Goal: Information Seeking & Learning: Learn about a topic

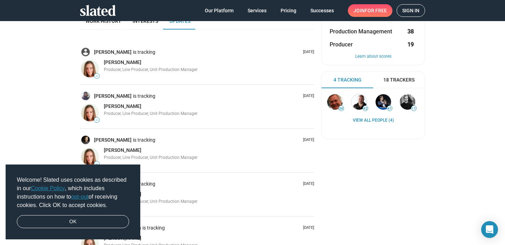
scroll to position [65, 0]
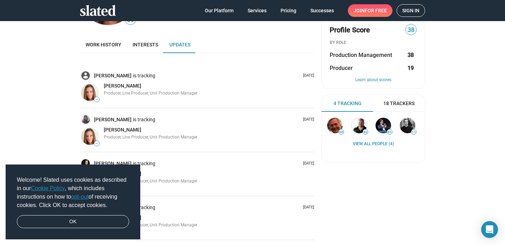
click at [73, 228] on div "Welcome! Slated uses cookies as described in our Cookie Policy , which includes…" at bounding box center [73, 201] width 135 height 75
click at [72, 221] on link "OK" at bounding box center [73, 221] width 112 height 13
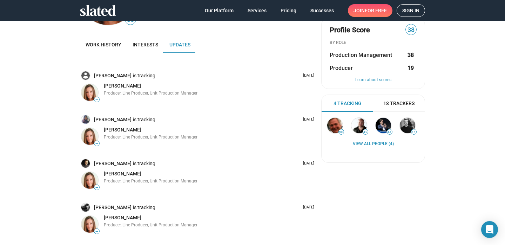
scroll to position [0, 0]
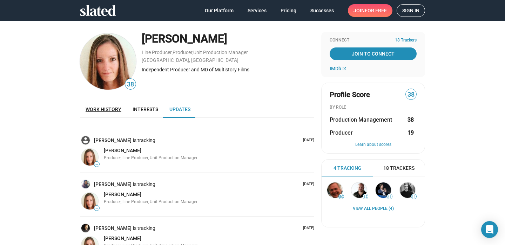
click at [96, 109] on span "Work history" at bounding box center [104, 109] width 36 height 6
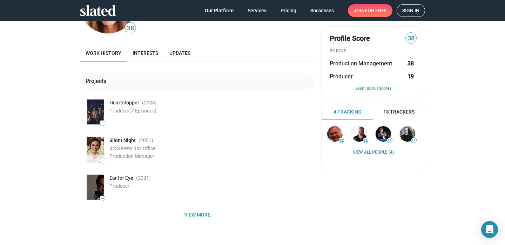
scroll to position [56, 0]
click at [134, 53] on span "Interests" at bounding box center [146, 54] width 26 height 6
